Goal: Information Seeking & Learning: Learn about a topic

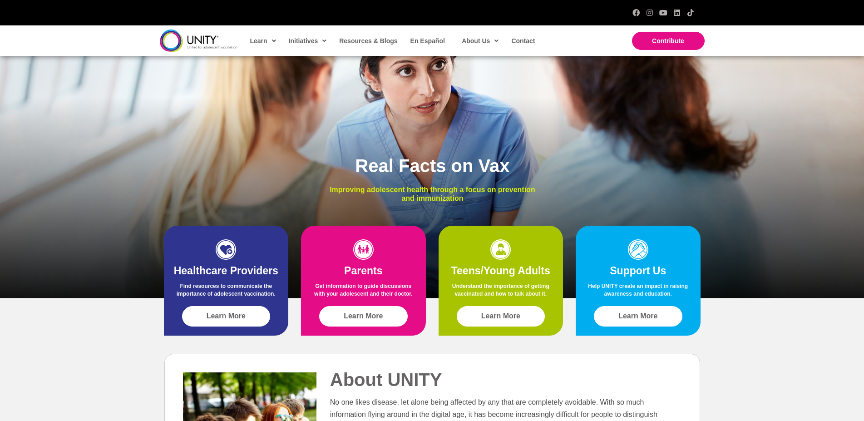
scroll to position [93, 0]
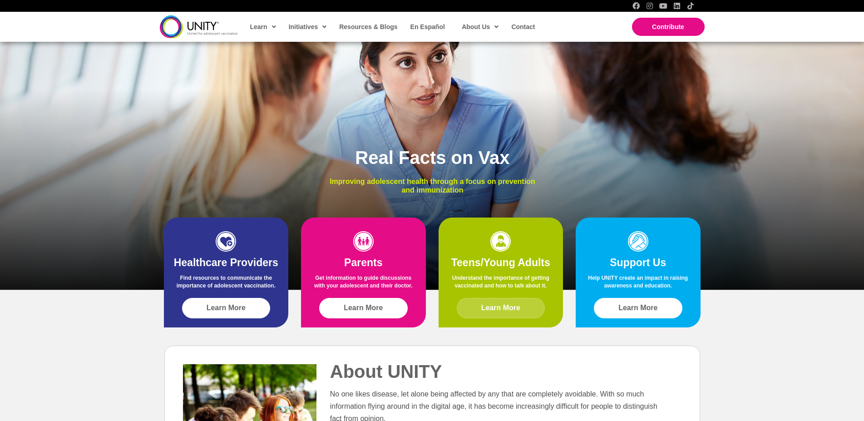
click at [511, 305] on span "Learn More" at bounding box center [500, 308] width 39 height 8
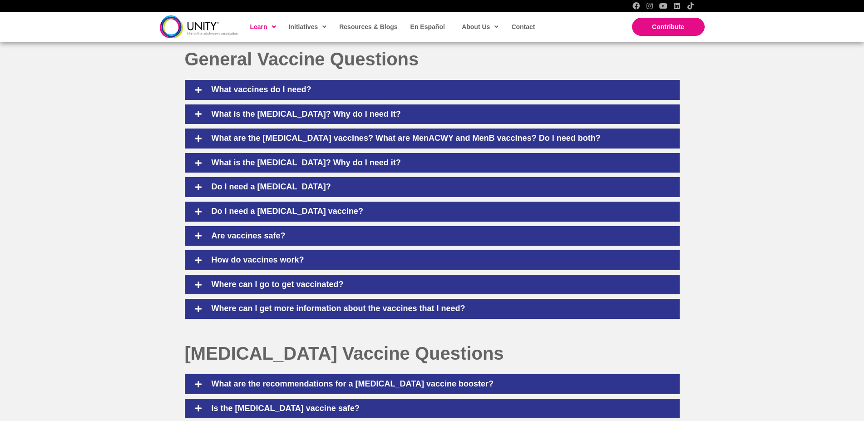
scroll to position [370, 0]
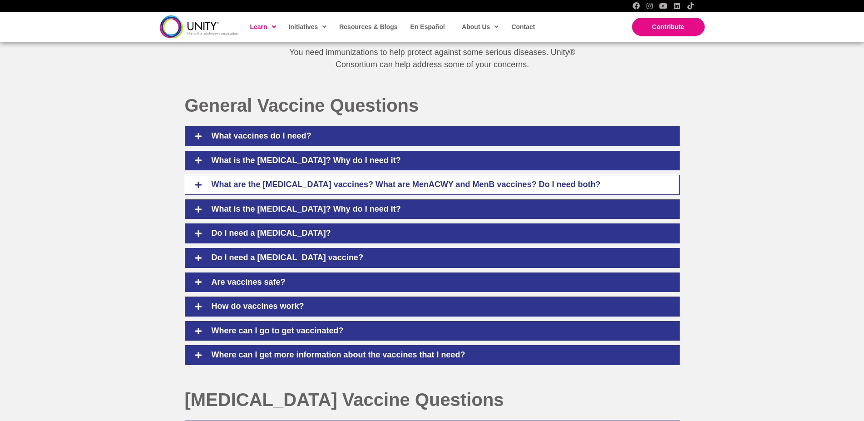
click at [199, 186] on icon at bounding box center [198, 185] width 8 height 8
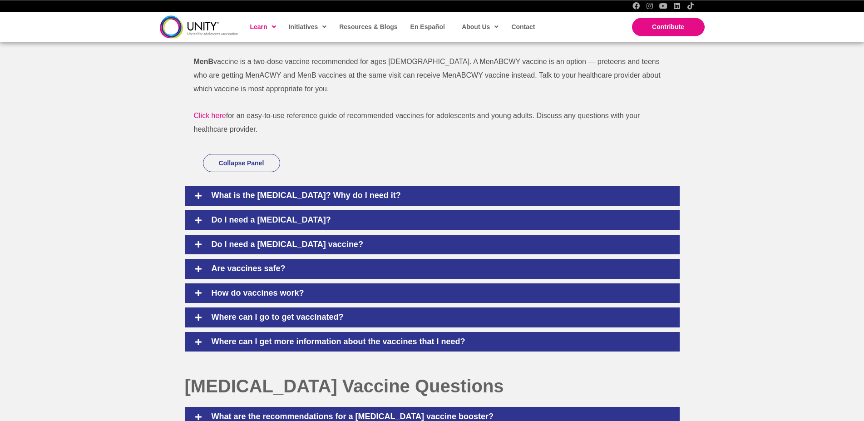
scroll to position [602, 0]
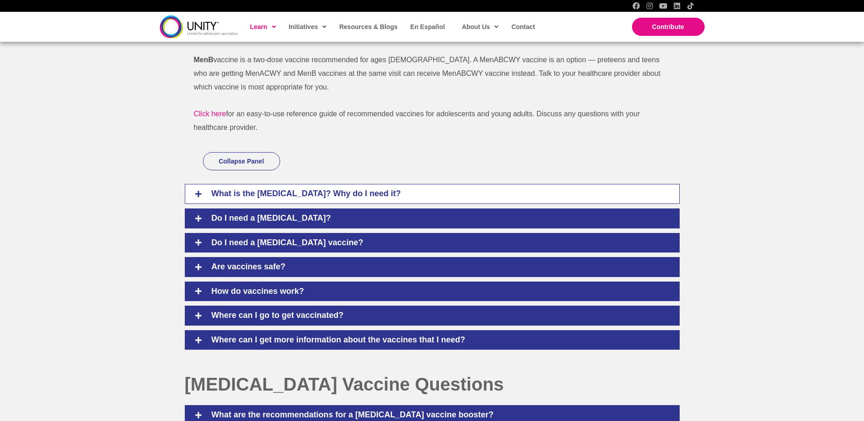
click at [198, 198] on icon at bounding box center [198, 194] width 8 height 8
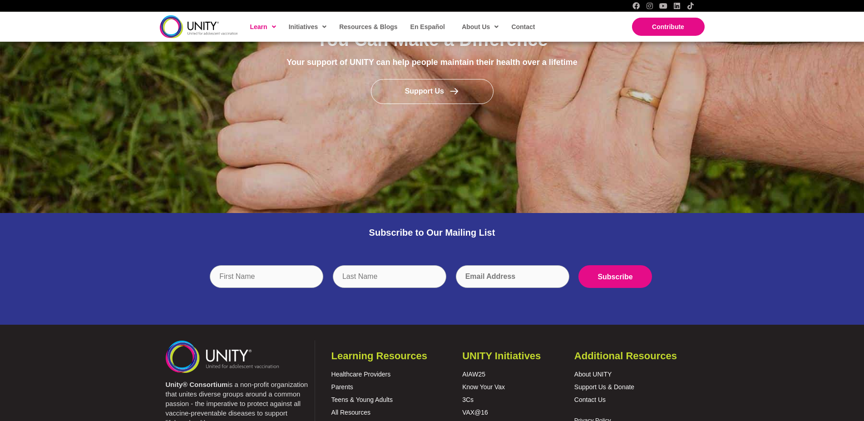
scroll to position [1347, 0]
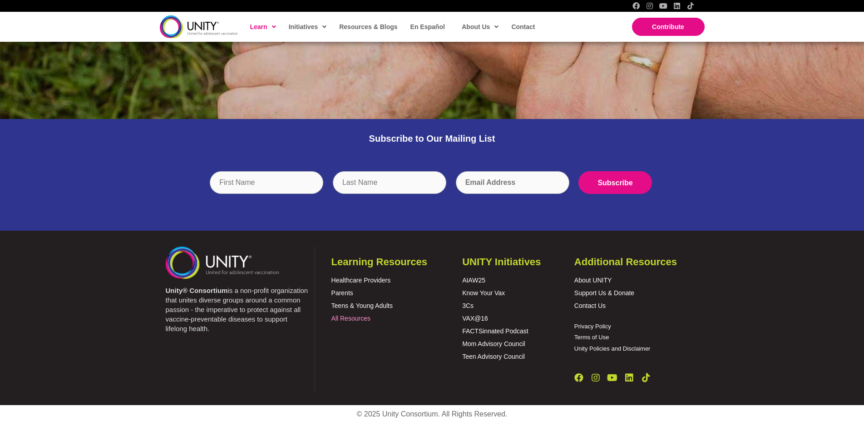
click at [348, 316] on link "All Resources" at bounding box center [350, 318] width 39 height 7
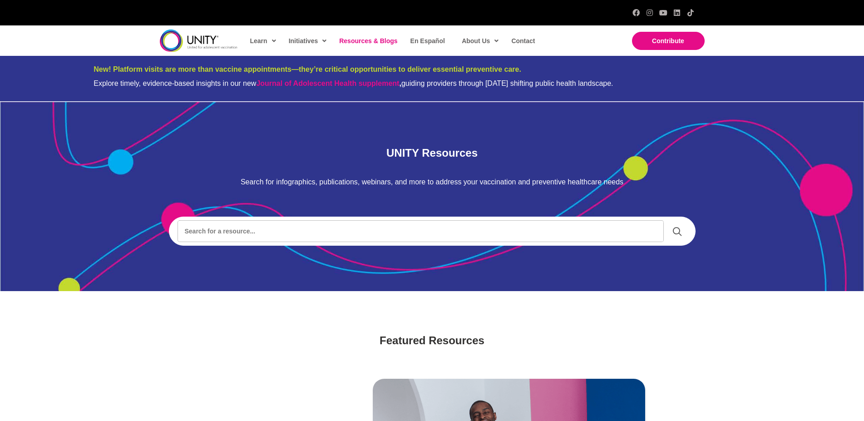
click at [315, 241] on input "Search input" at bounding box center [420, 231] width 485 height 21
type input "clinical trials"
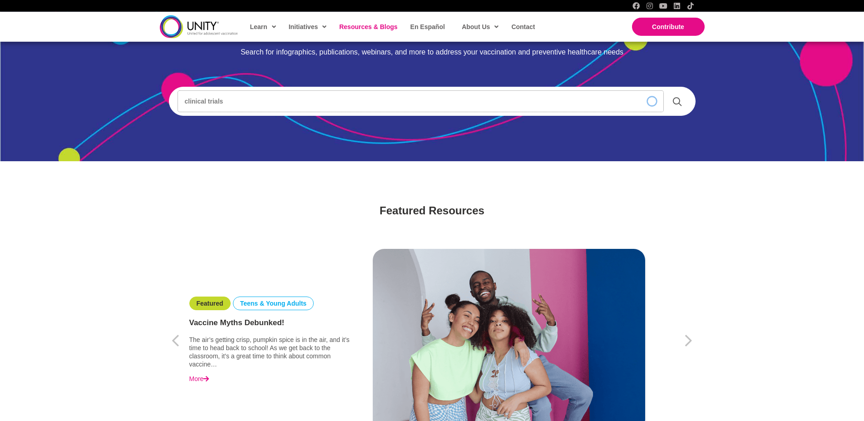
scroll to position [185, 0]
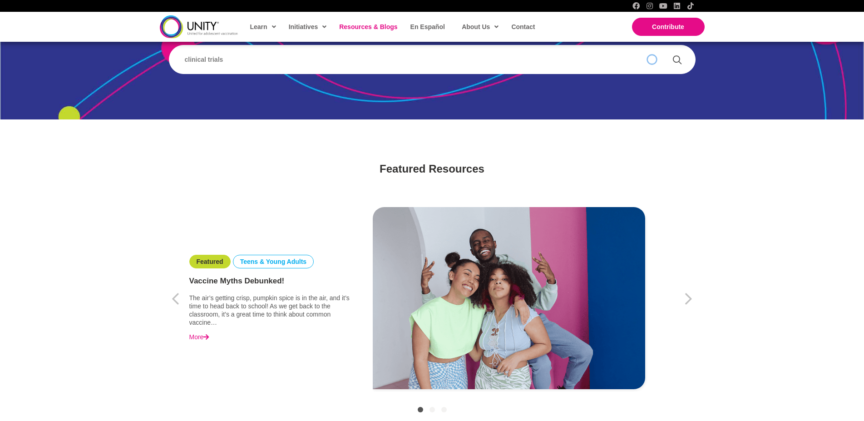
click at [204, 336] on link "More" at bounding box center [199, 337] width 20 height 8
click at [198, 200] on div "Featured Teens & Young Adults Vaccine Myths Debunked! The air’s getting crisp, …" at bounding box center [432, 298] width 526 height 204
click at [691, 299] on icon "button" at bounding box center [688, 298] width 7 height 11
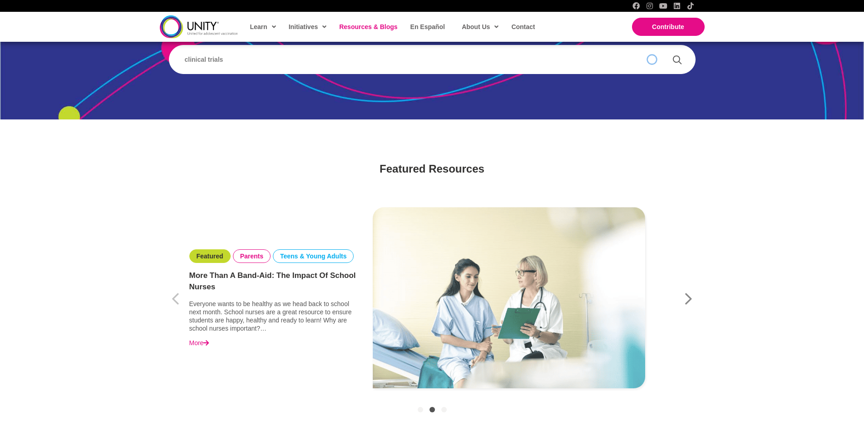
click at [691, 299] on icon "button" at bounding box center [688, 298] width 7 height 11
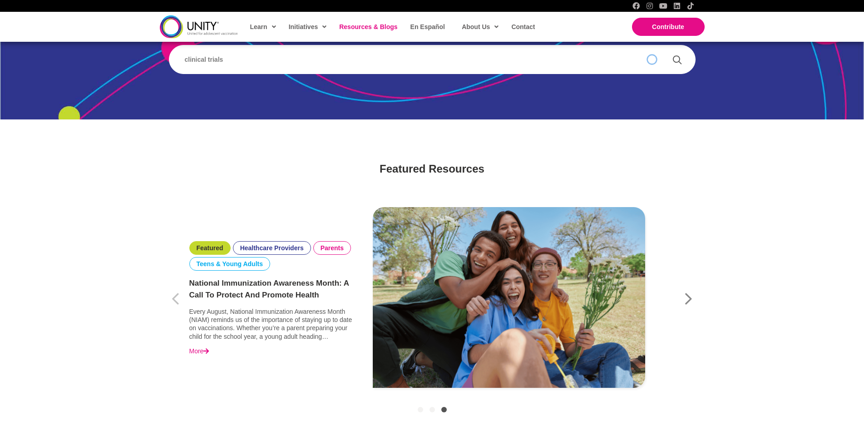
click at [691, 299] on icon "button" at bounding box center [688, 298] width 7 height 11
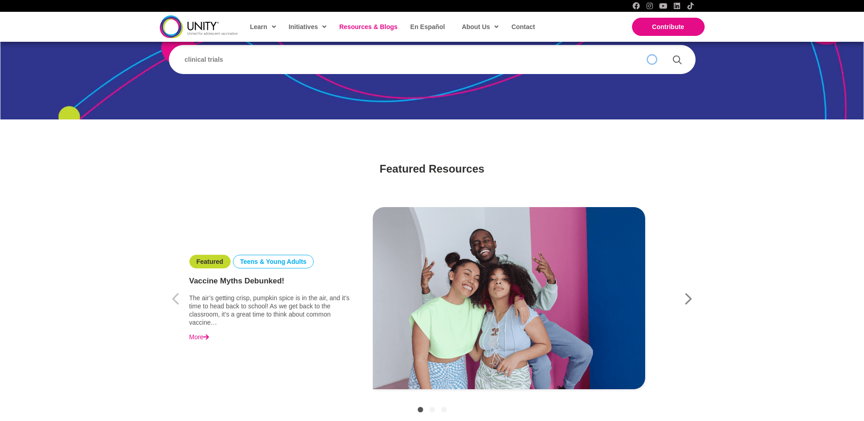
click at [690, 299] on icon "button" at bounding box center [688, 298] width 7 height 11
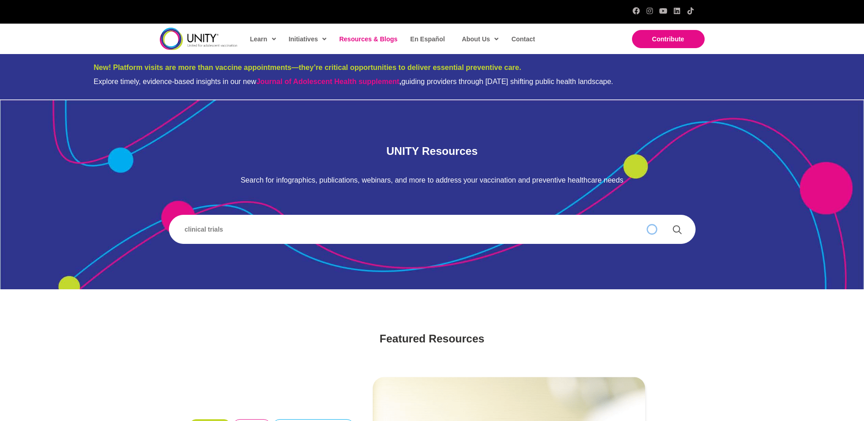
scroll to position [0, 0]
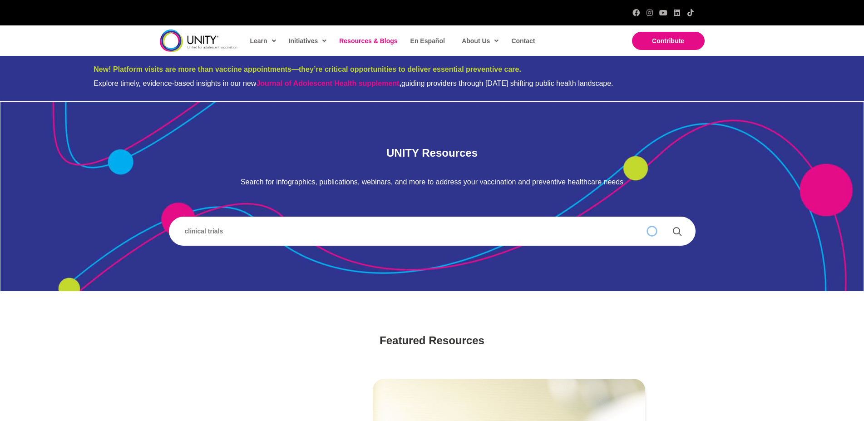
click at [356, 38] on span "Resources & Blogs" at bounding box center [368, 40] width 58 height 7
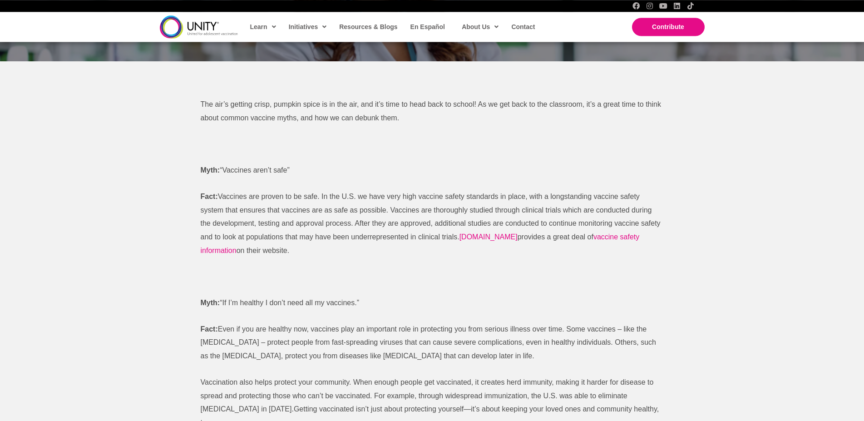
scroll to position [324, 0]
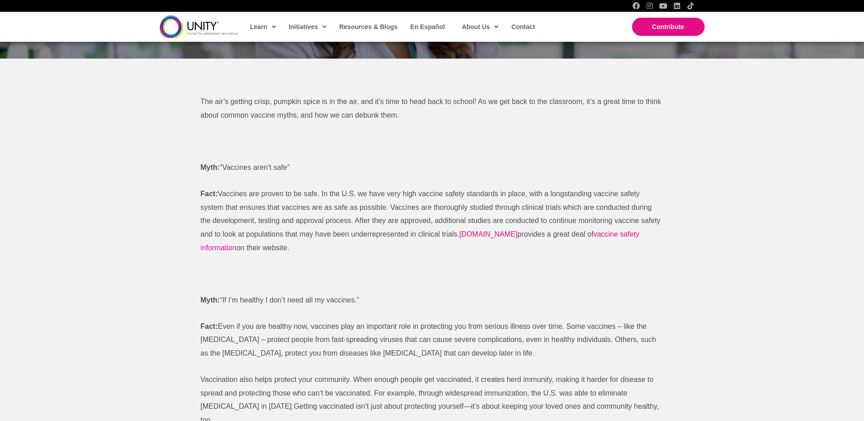
click at [205, 165] on b "Myth:" at bounding box center [211, 167] width 20 height 8
drag, startPoint x: 201, startPoint y: 166, endPoint x: 460, endPoint y: 234, distance: 267.6
copy div "Myth: “Vaccines aren’t safe” Fact: Vaccines are proven to be safe. In the U.S. …"
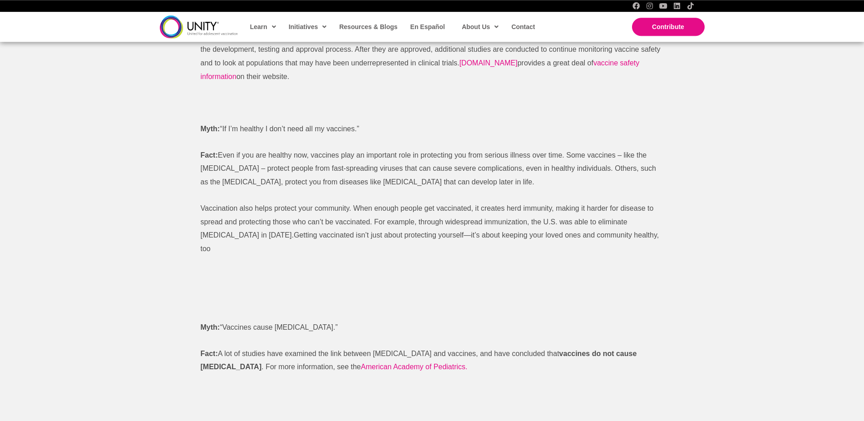
scroll to position [509, 0]
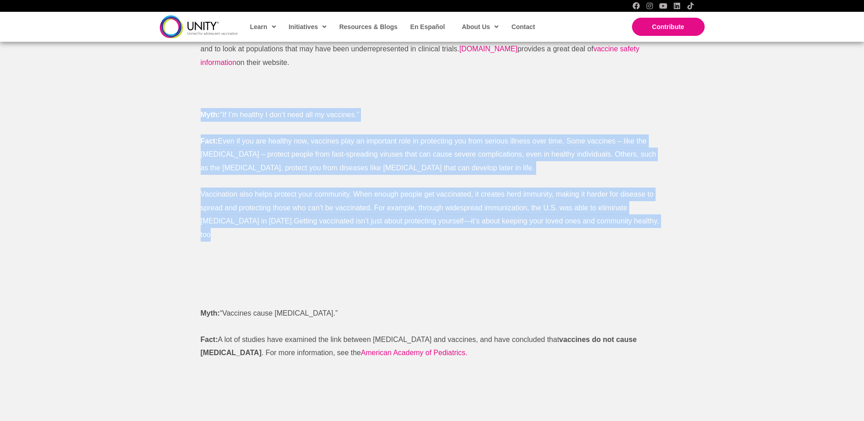
drag, startPoint x: 202, startPoint y: 114, endPoint x: 607, endPoint y: 229, distance: 421.2
click at [607, 229] on div "The air’s getting crisp, pumpkin spice is in the air, and it’s time to head bac…" at bounding box center [432, 405] width 463 height 990
copy div "Myth: “If I’m healthy I don’t need all my vaccines.” Fact: Even if you are heal…"
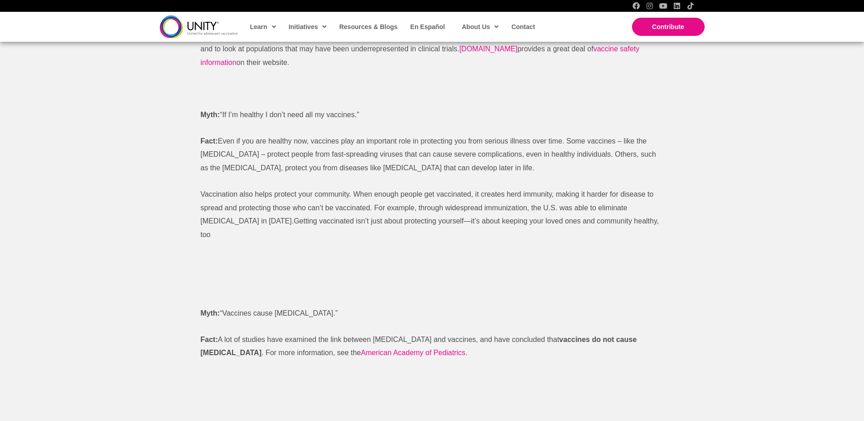
click at [444, 256] on div "The air’s getting crisp, pumpkin spice is in the air, and it’s time to head bac…" at bounding box center [432, 405] width 463 height 990
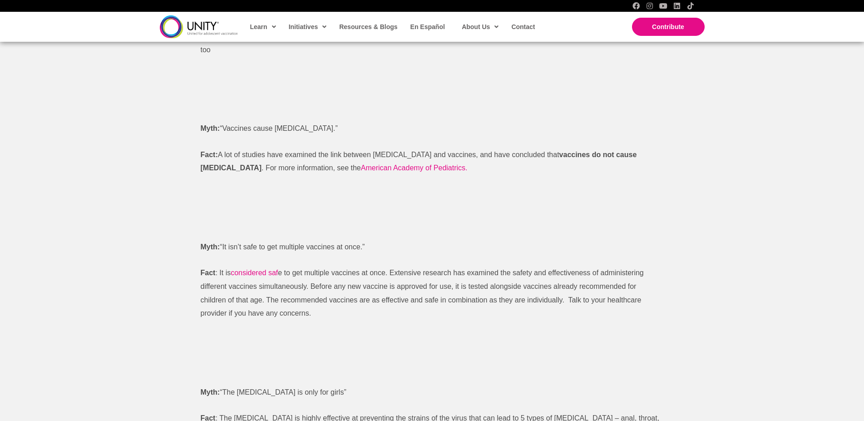
scroll to position [694, 0]
drag, startPoint x: 198, startPoint y: 113, endPoint x: 668, endPoint y: 150, distance: 471.7
click at [668, 150] on div "The air’s getting crisp, pumpkin spice is in the air, and it’s time to head bac…" at bounding box center [432, 219] width 481 height 1008
click at [604, 187] on p at bounding box center [432, 194] width 463 height 14
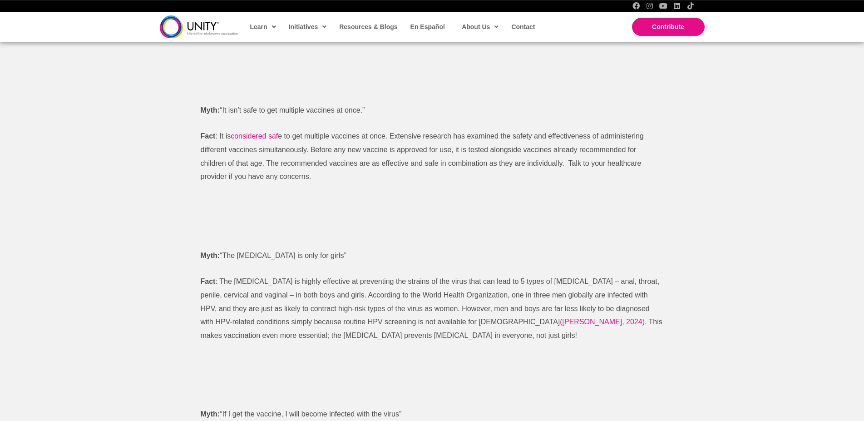
scroll to position [833, 0]
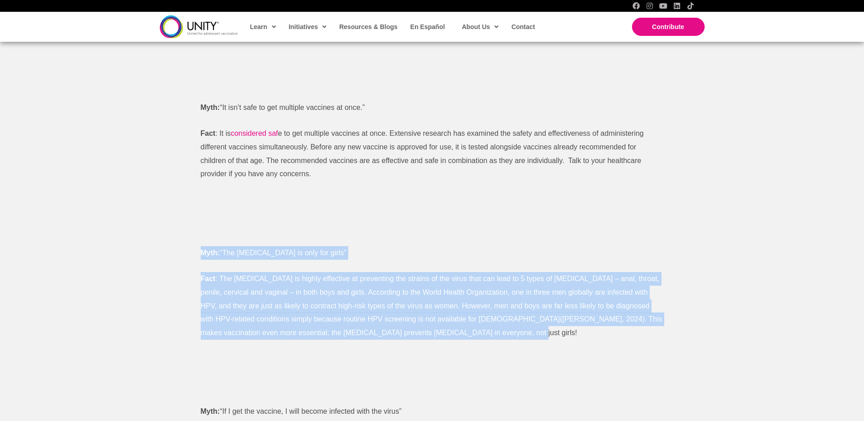
drag, startPoint x: 202, startPoint y: 239, endPoint x: 439, endPoint y: 328, distance: 253.8
click at [439, 328] on div "The air’s getting crisp, pumpkin spice is in the air, and it’s time to head bac…" at bounding box center [432, 81] width 463 height 990
copy div "Myth: “The HPV vaccine is only for girls” Fact : The HPV vaccine is highly effe…"
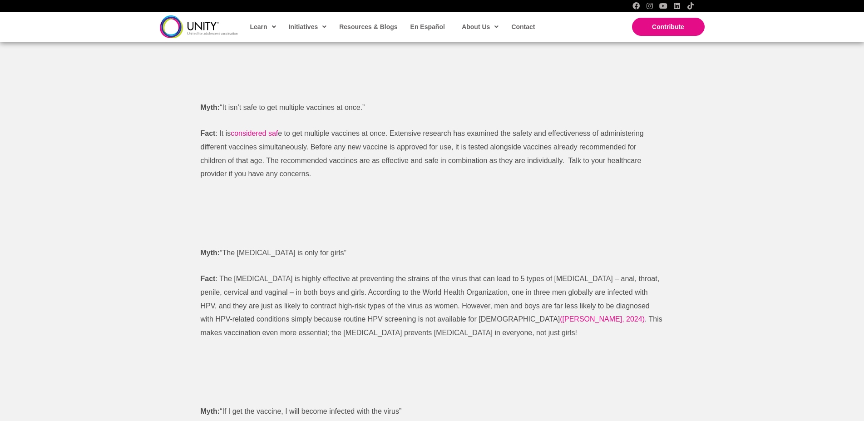
click at [636, 352] on p at bounding box center [432, 359] width 463 height 14
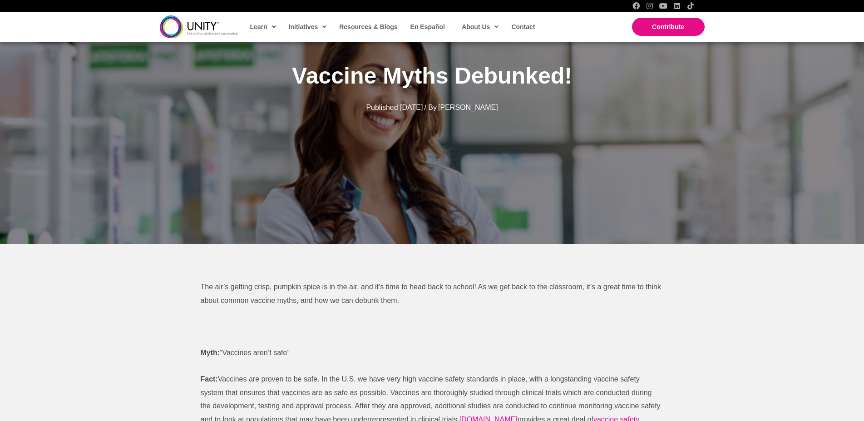
scroll to position [0, 0]
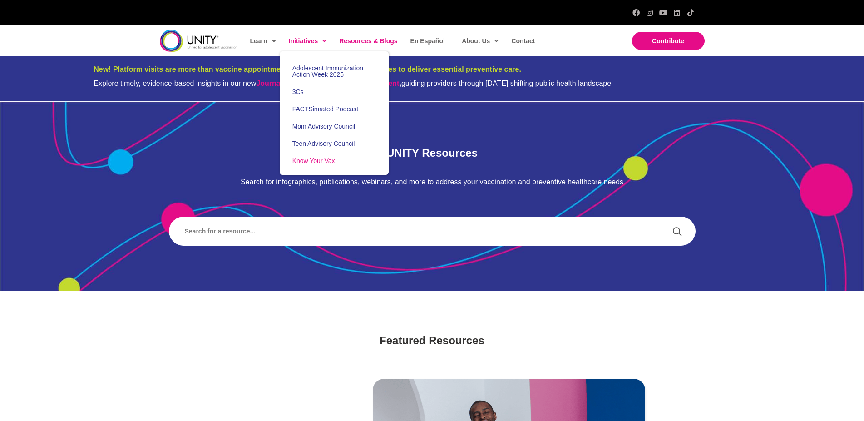
click at [313, 164] on span "Know Your Vax" at bounding box center [313, 160] width 43 height 7
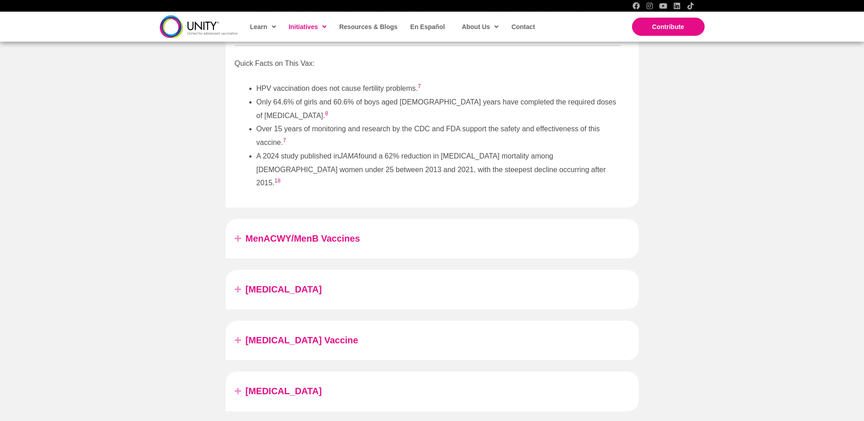
scroll to position [1343, 0]
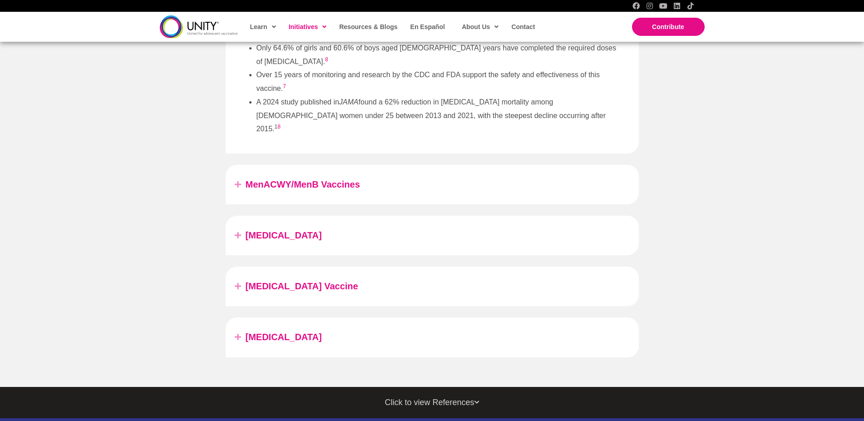
click at [238, 176] on icon at bounding box center [240, 184] width 11 height 17
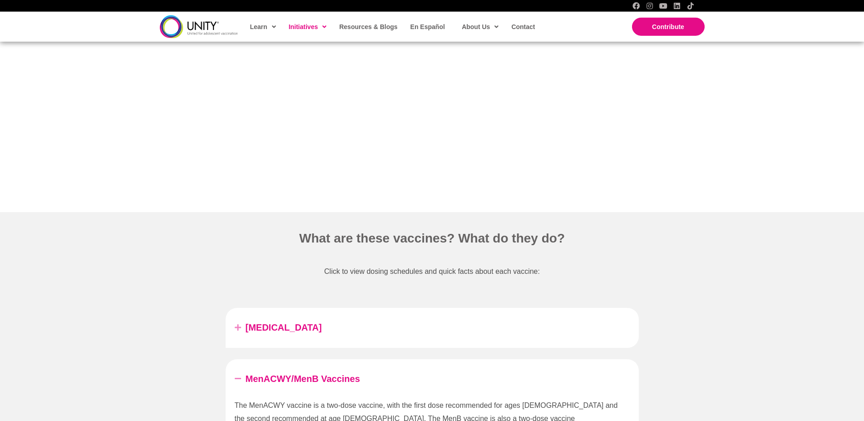
scroll to position [821, 0]
